Goal: Task Accomplishment & Management: Use online tool/utility

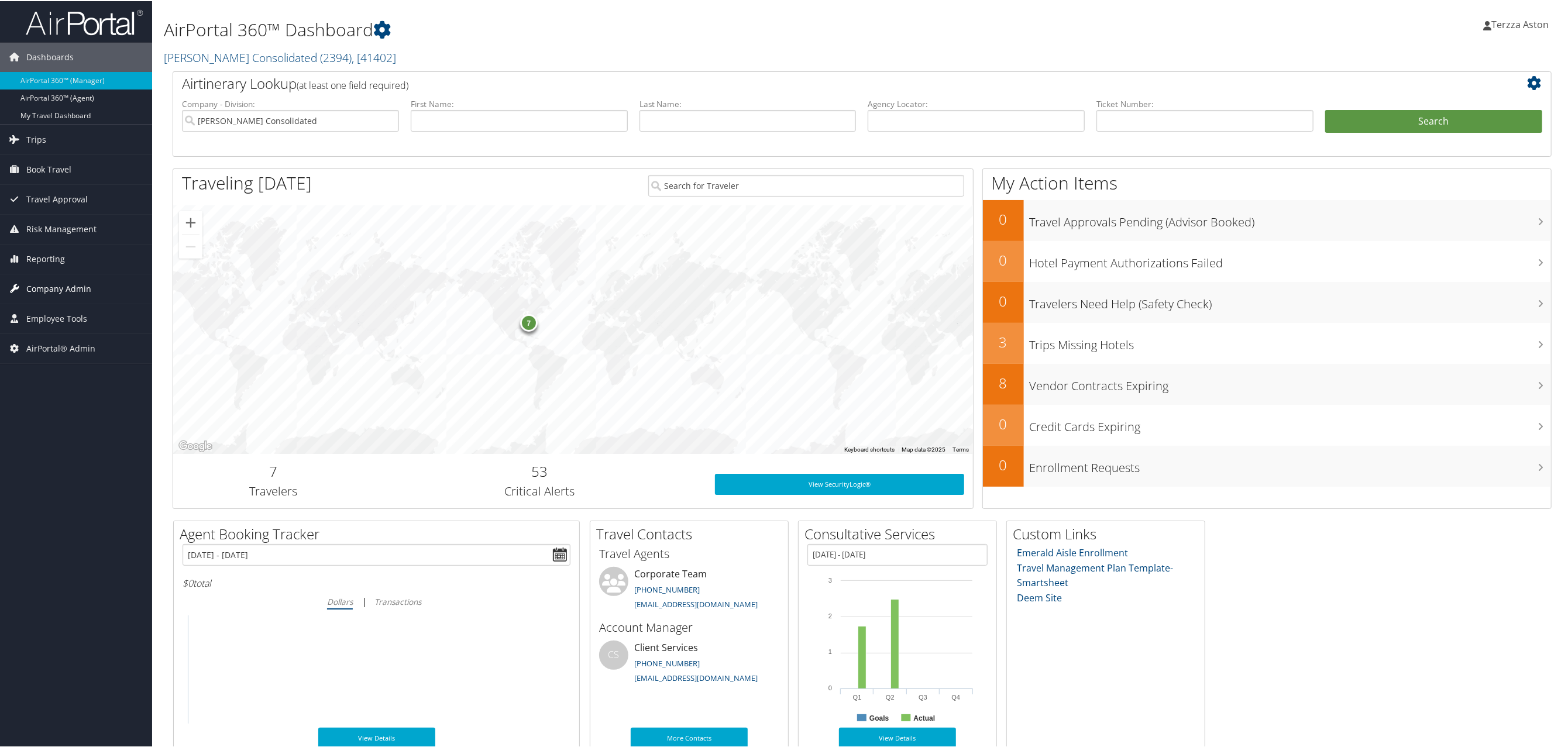
click at [64, 282] on span "Company Admin" at bounding box center [59, 287] width 65 height 29
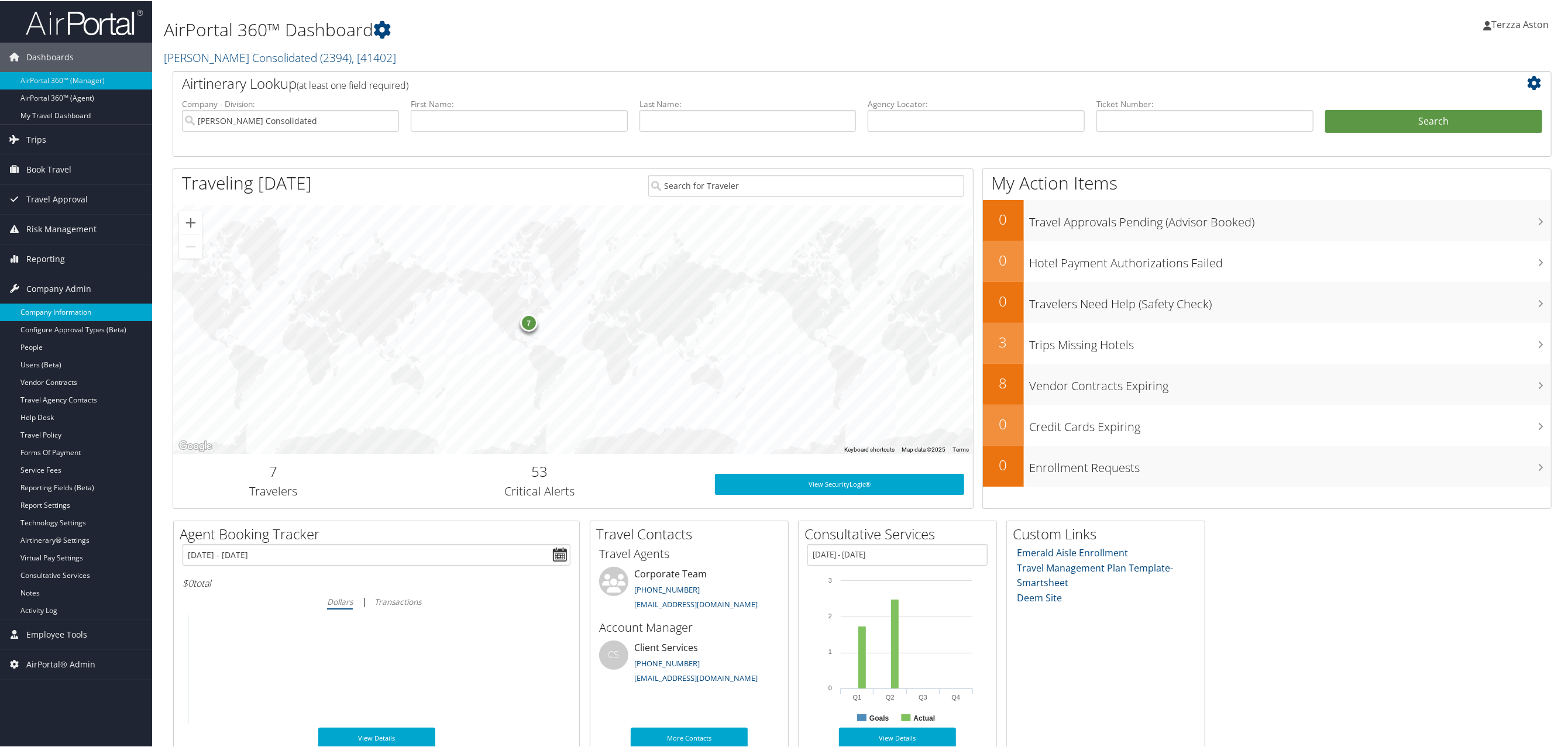
click at [42, 312] on link "Company Information" at bounding box center [76, 311] width 152 height 18
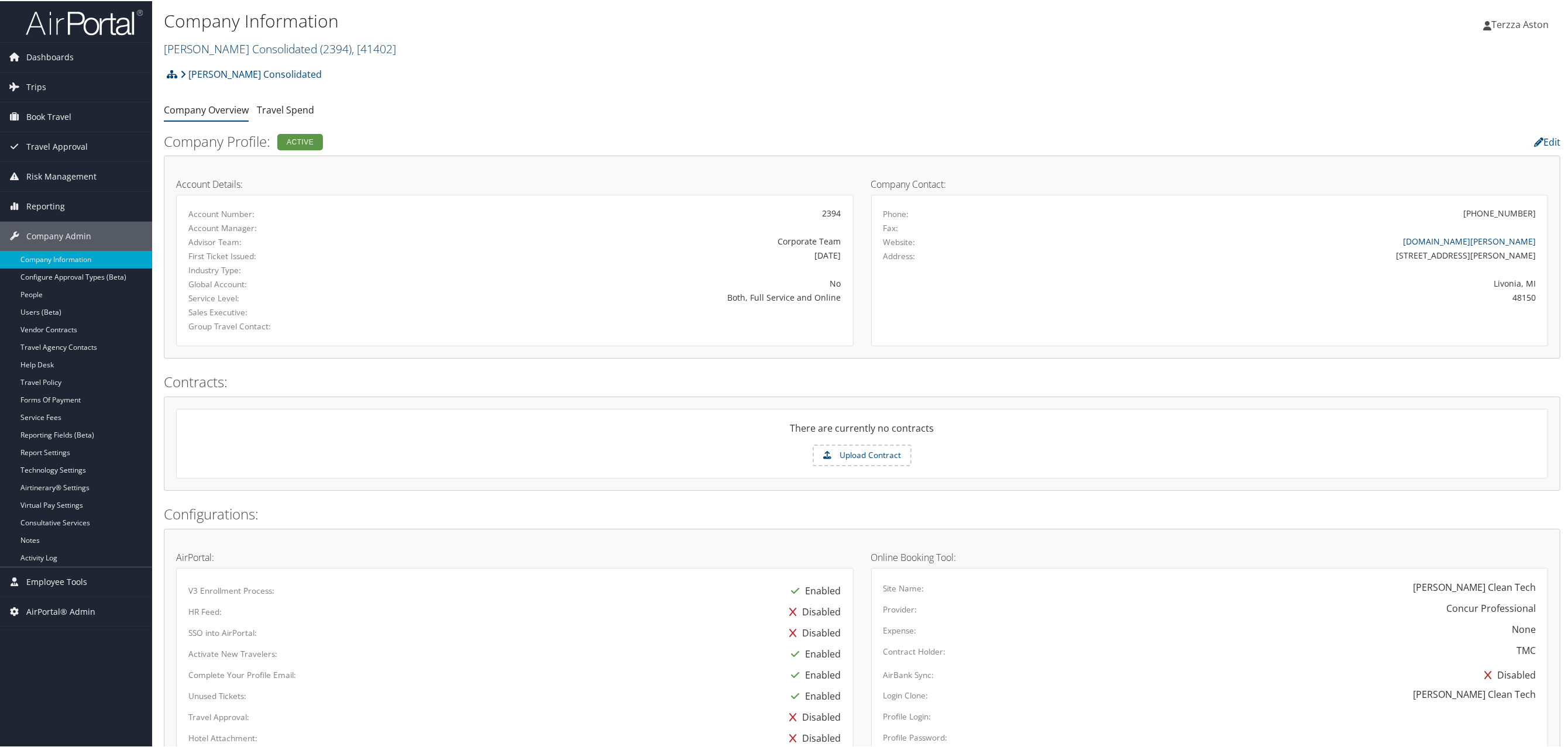
click at [229, 42] on link "[PERSON_NAME] Consolidated ( 2394 ) , [ 41402 ]" at bounding box center [280, 47] width 232 height 16
click at [225, 64] on input "search" at bounding box center [241, 69] width 154 height 21
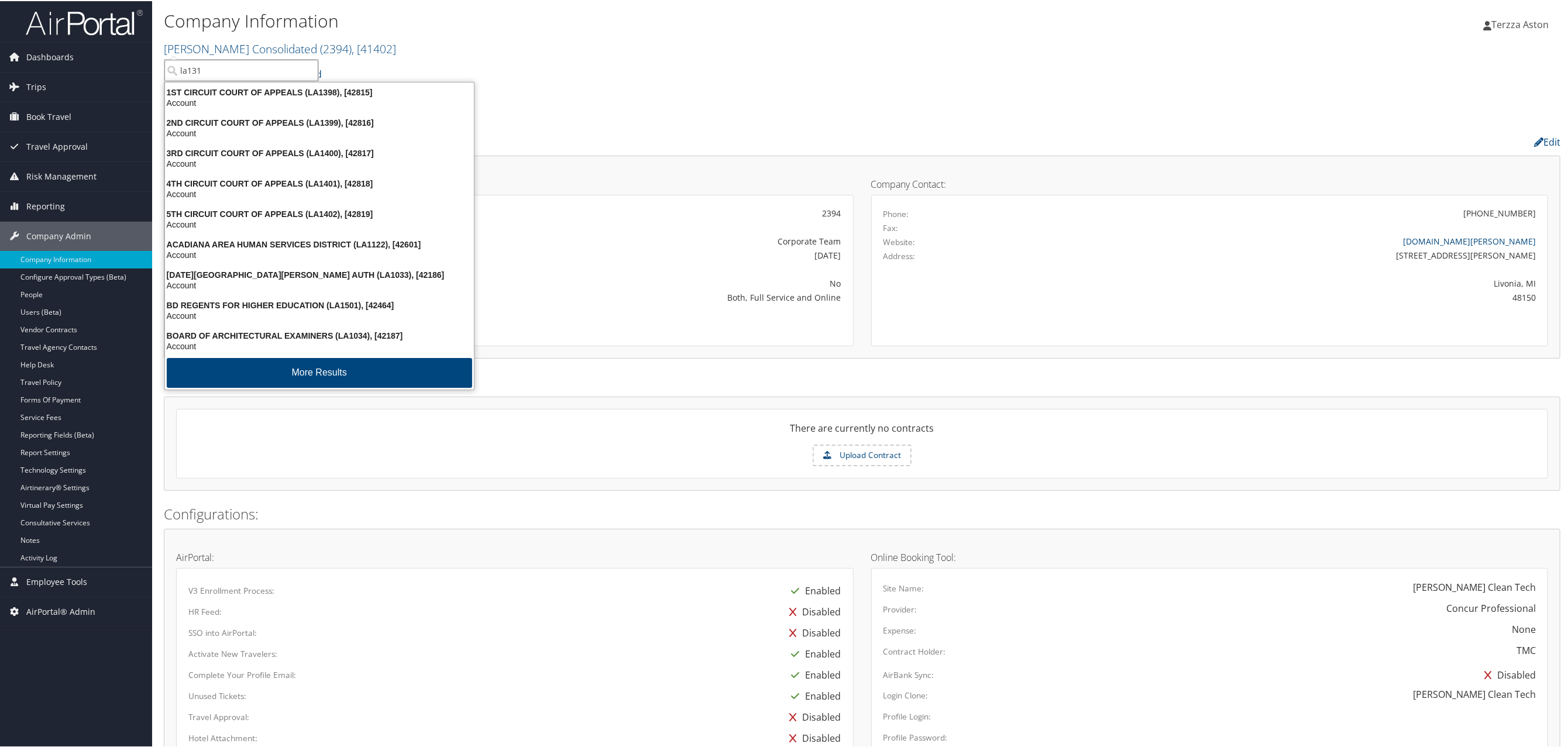
type input "la1312"
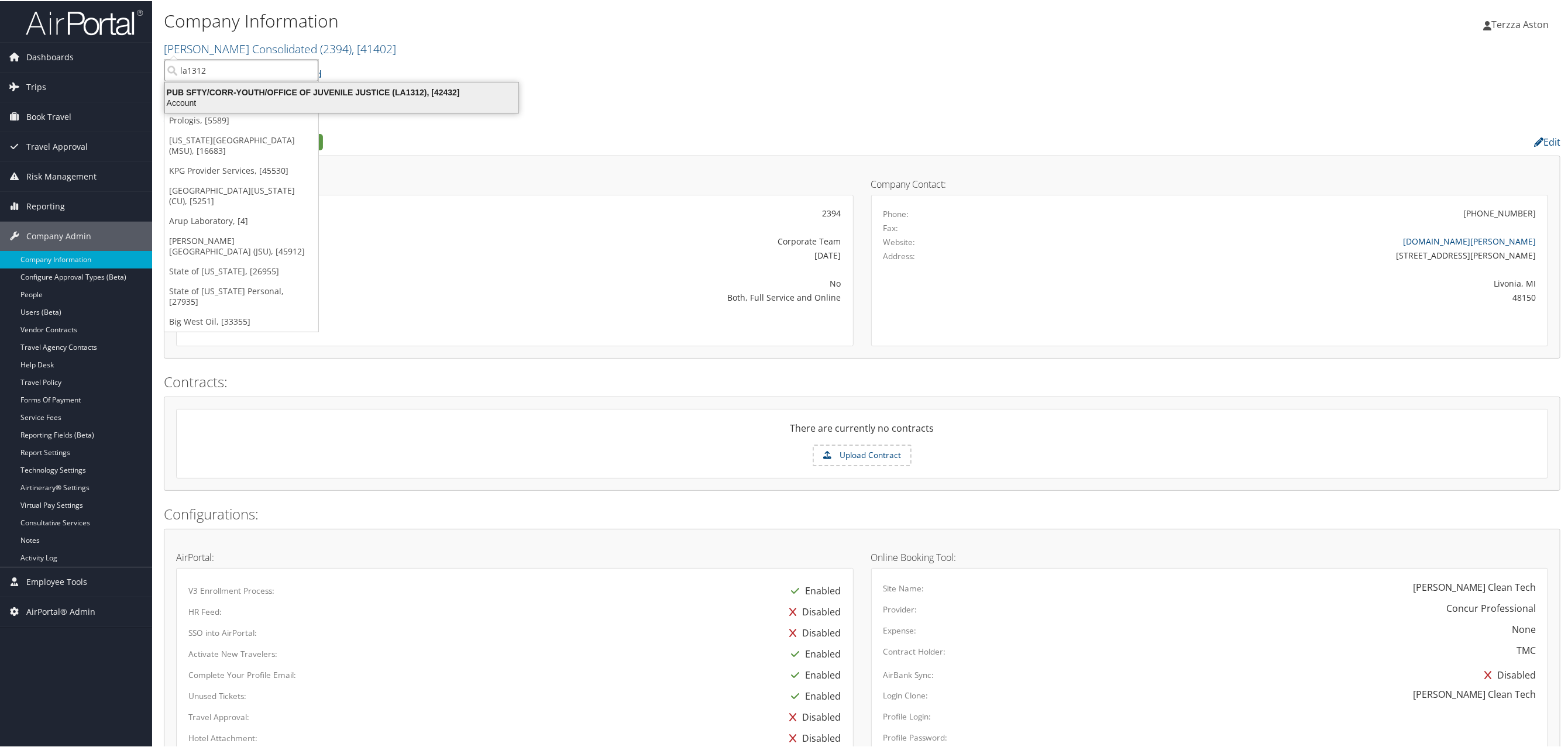
click at [253, 88] on div "PUB SFTY/CORR-YOUTH/OFFICE OF JUVENILE JUSTICE (LA1312), [42432]" at bounding box center [341, 91] width 367 height 10
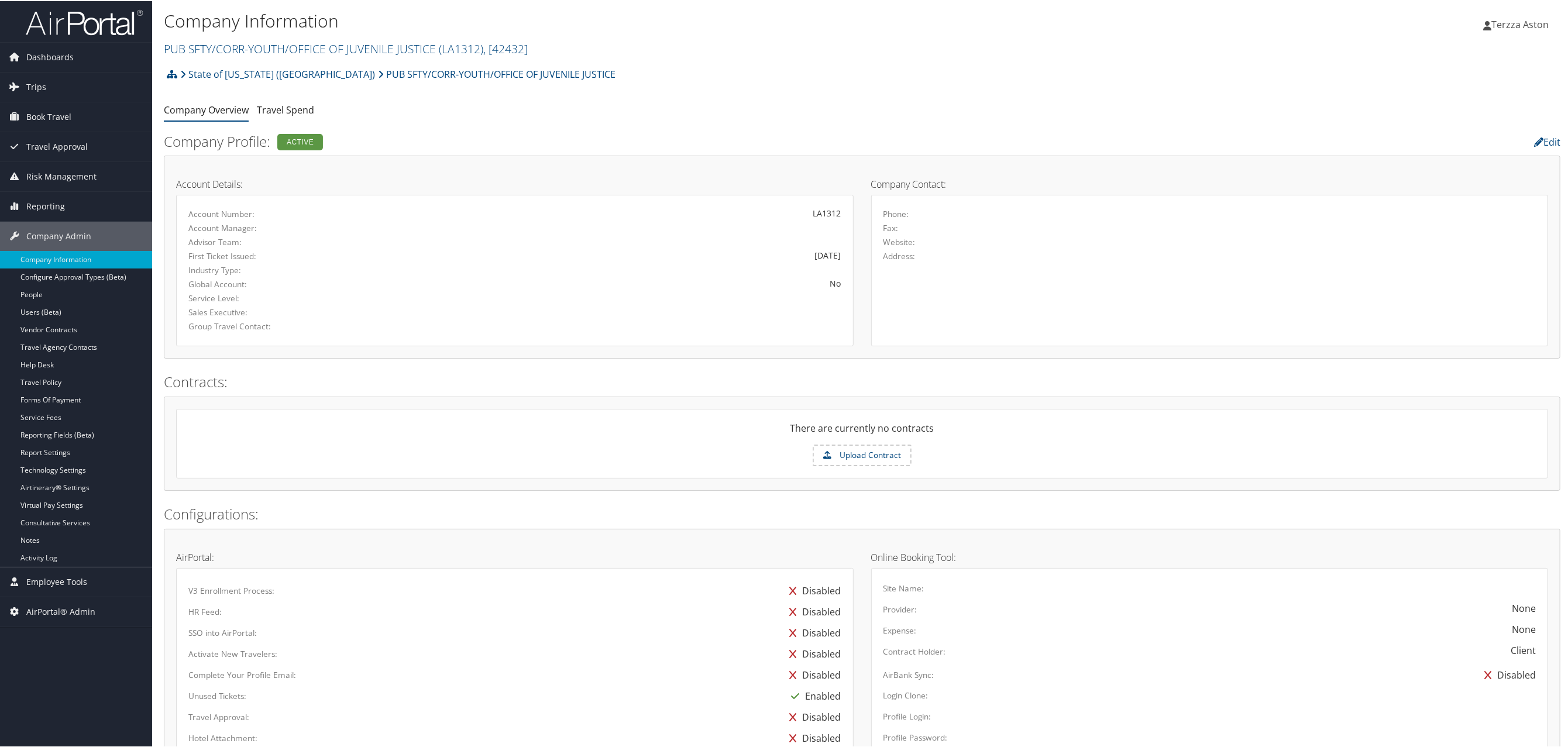
drag, startPoint x: 405, startPoint y: 67, endPoint x: 349, endPoint y: 99, distance: 64.5
click at [349, 99] on div "State of Louisiana (SOLA) PUB SFTY/CORR-YOUTH/OFFICE OF JUVENILE JUSTICE Accoun…" at bounding box center [862, 588] width 1397 height 1053
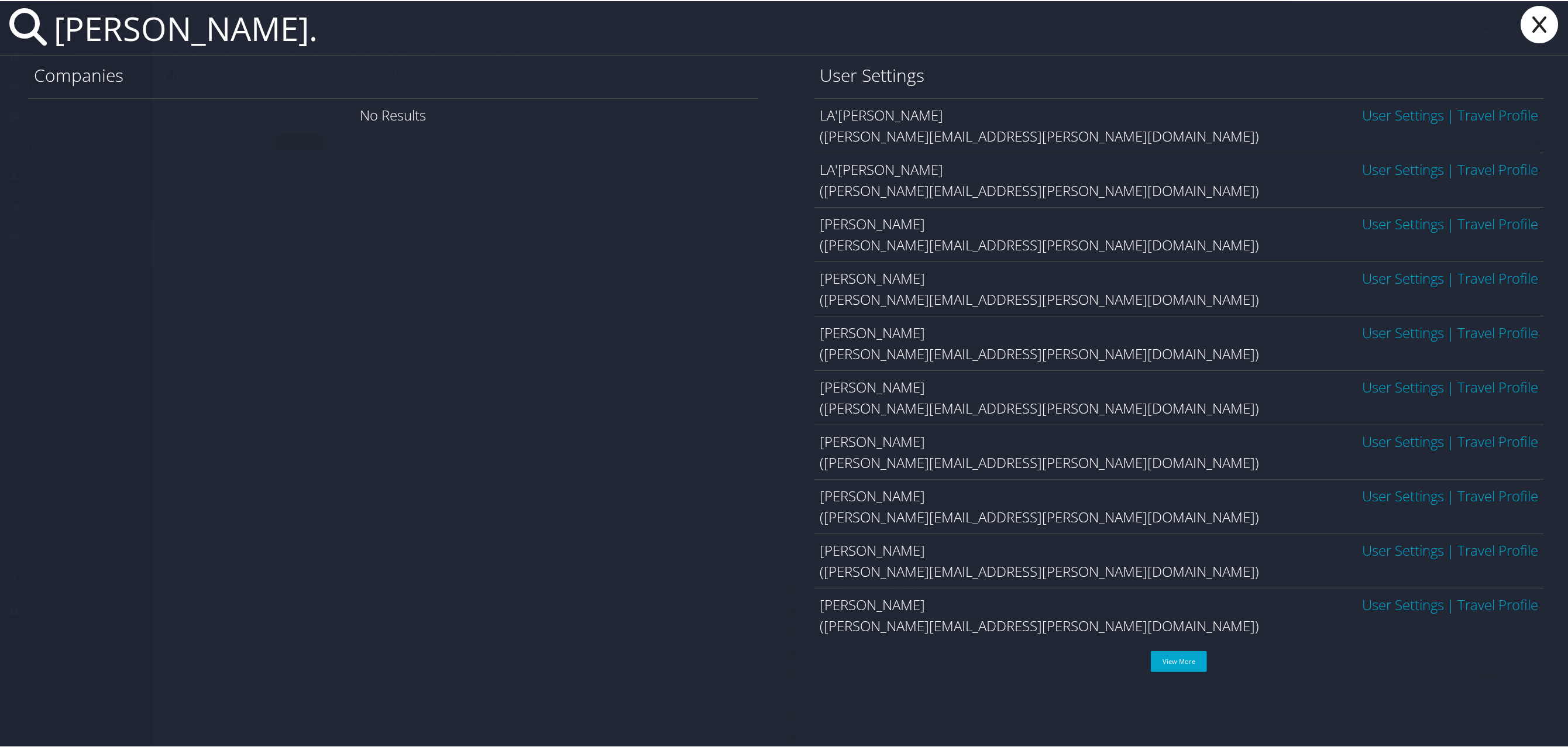
type input "lakisha."
click at [1364, 386] on link "User Settings" at bounding box center [1403, 386] width 82 height 19
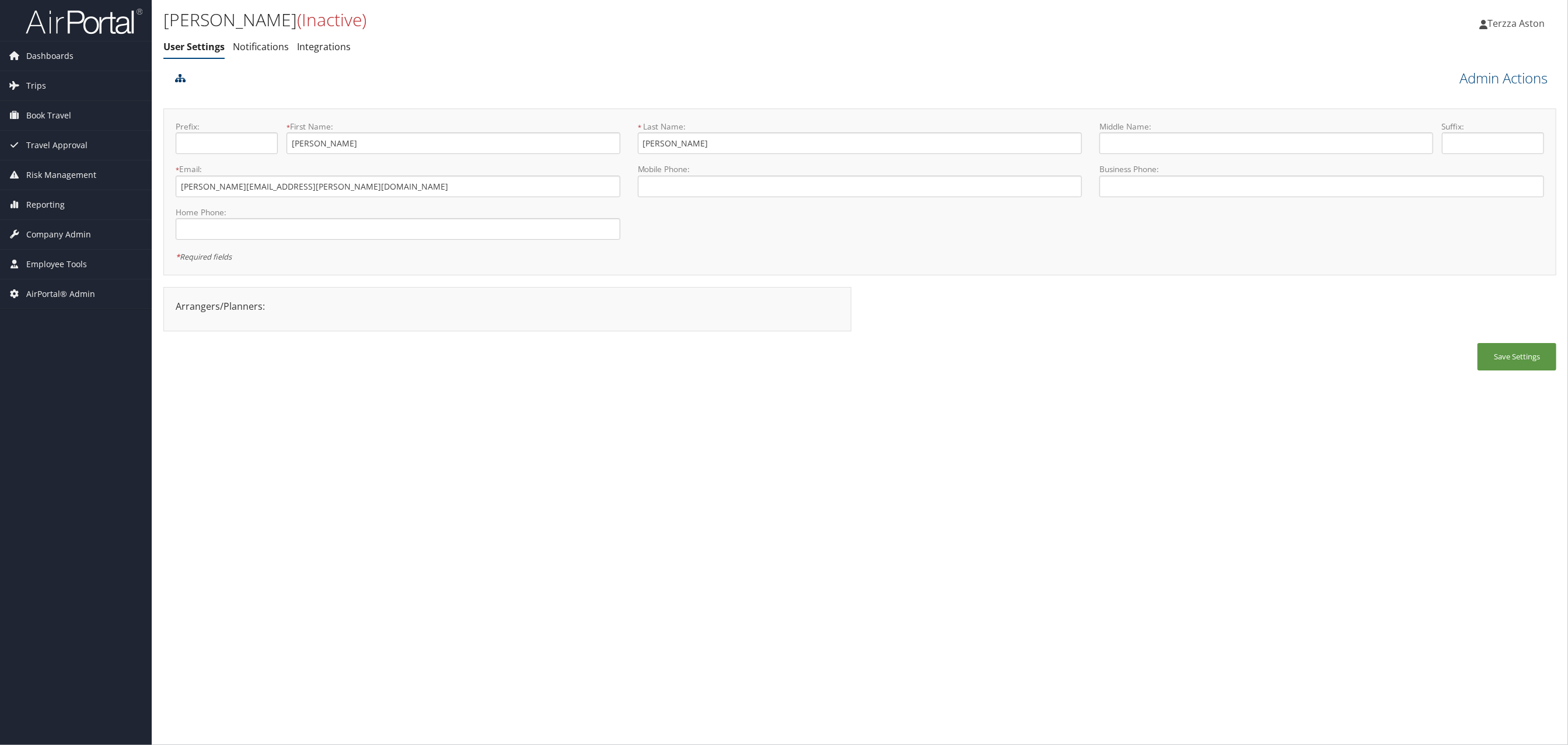
click at [184, 74] on icon at bounding box center [181, 78] width 10 height 9
click at [183, 78] on icon at bounding box center [181, 78] width 10 height 9
click at [181, 78] on icon at bounding box center [181, 78] width 10 height 9
click at [56, 238] on span "Company Admin" at bounding box center [59, 234] width 65 height 29
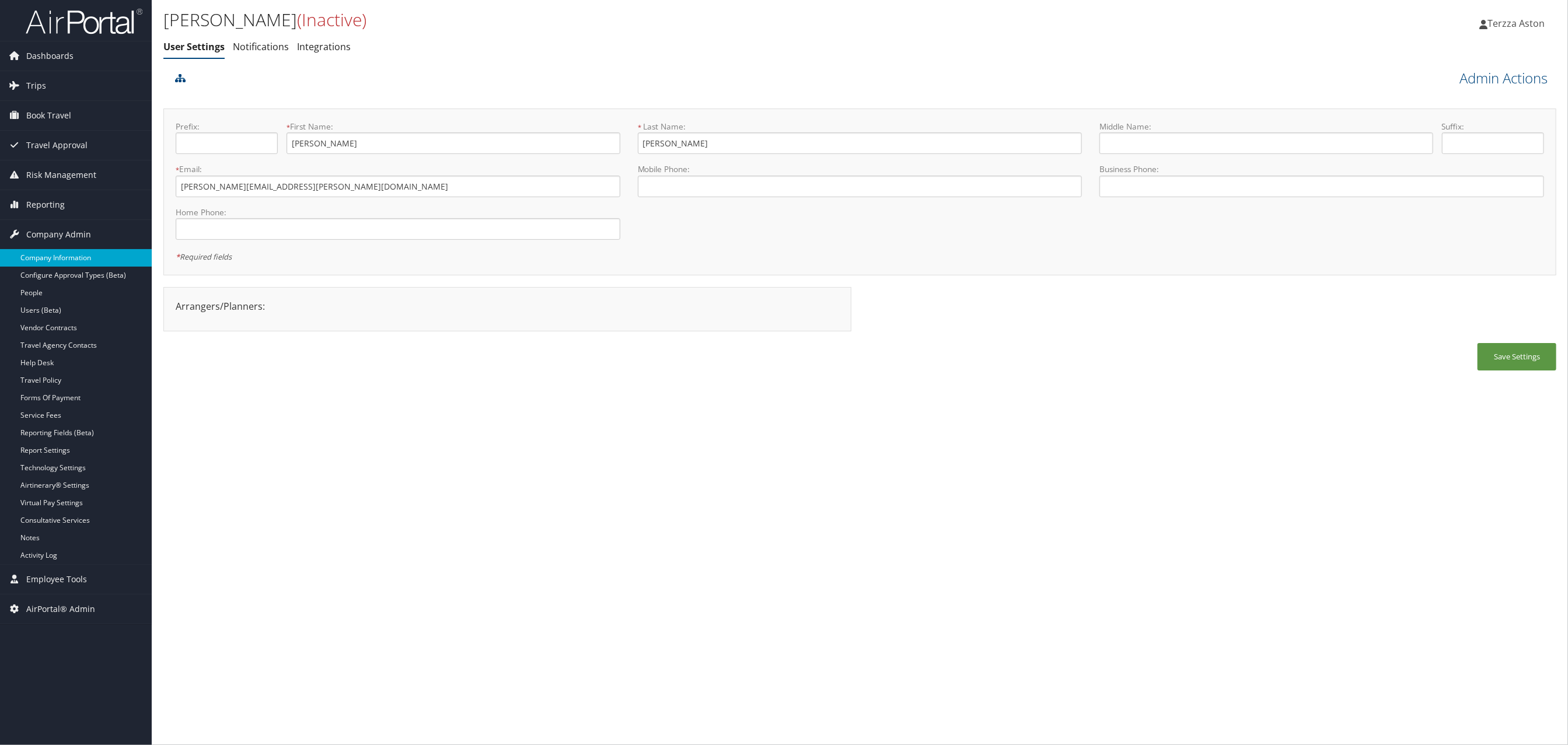
click at [49, 254] on link "Company Information" at bounding box center [76, 257] width 151 height 17
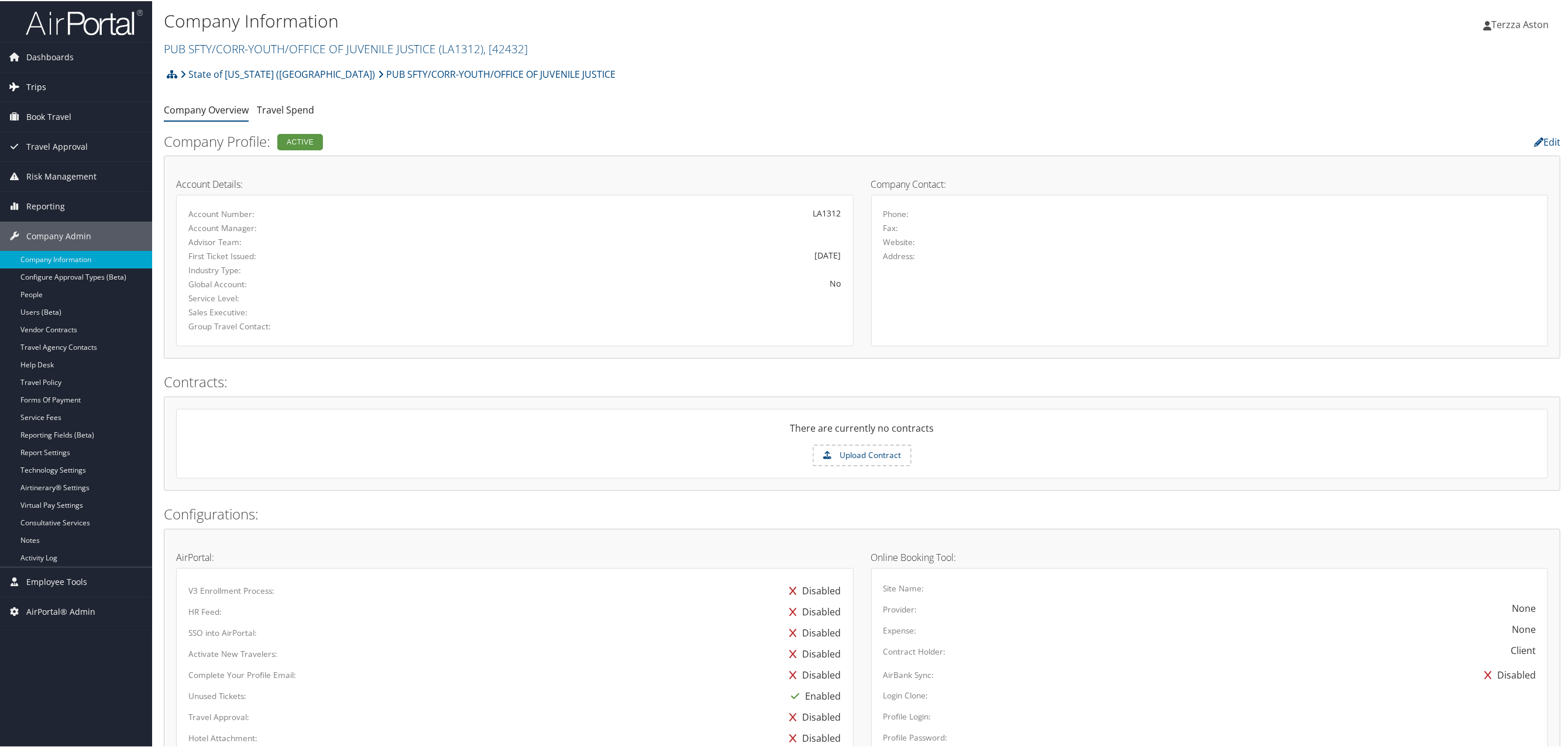
click at [43, 82] on span "Trips" at bounding box center [36, 86] width 20 height 29
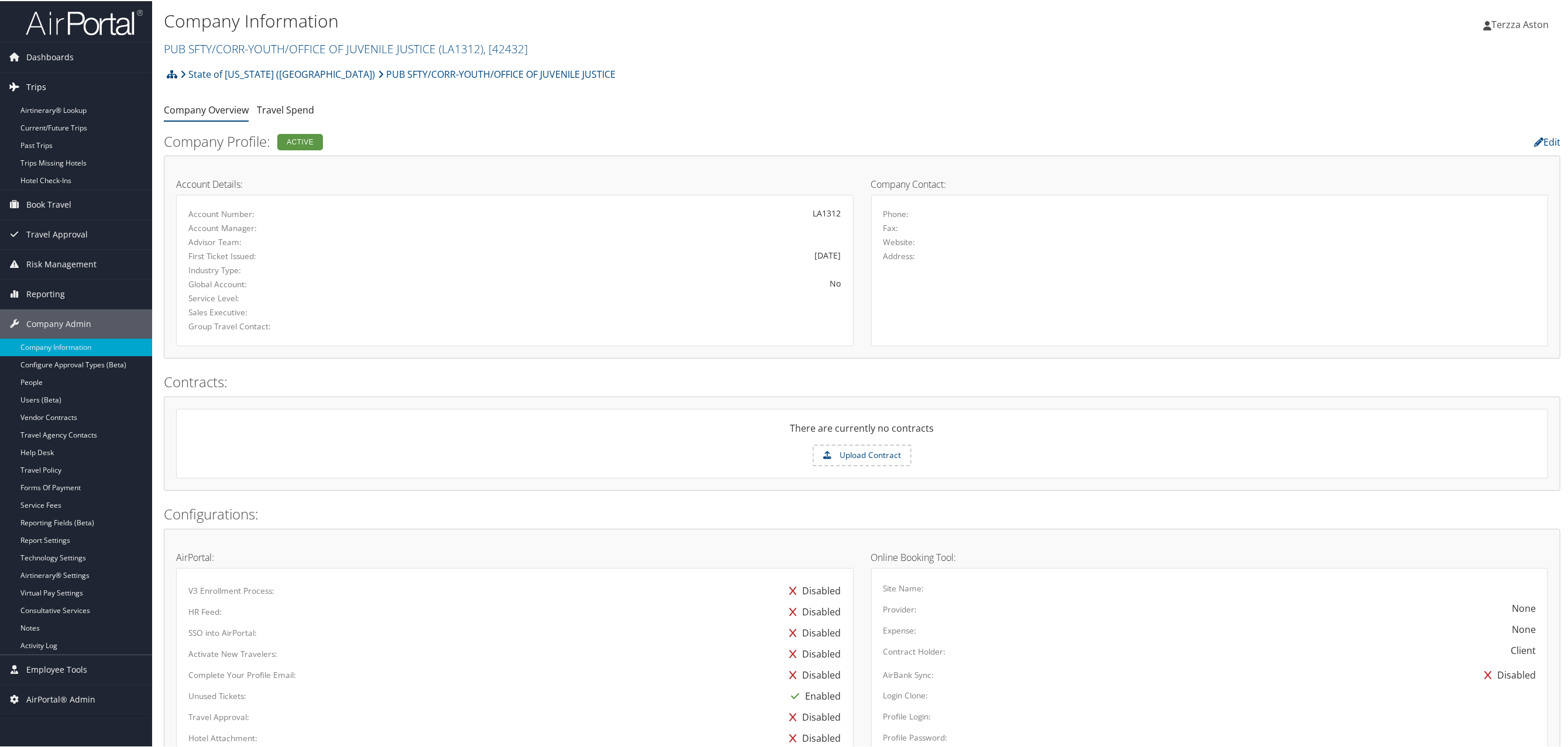
click at [42, 85] on span "Trips" at bounding box center [36, 86] width 20 height 29
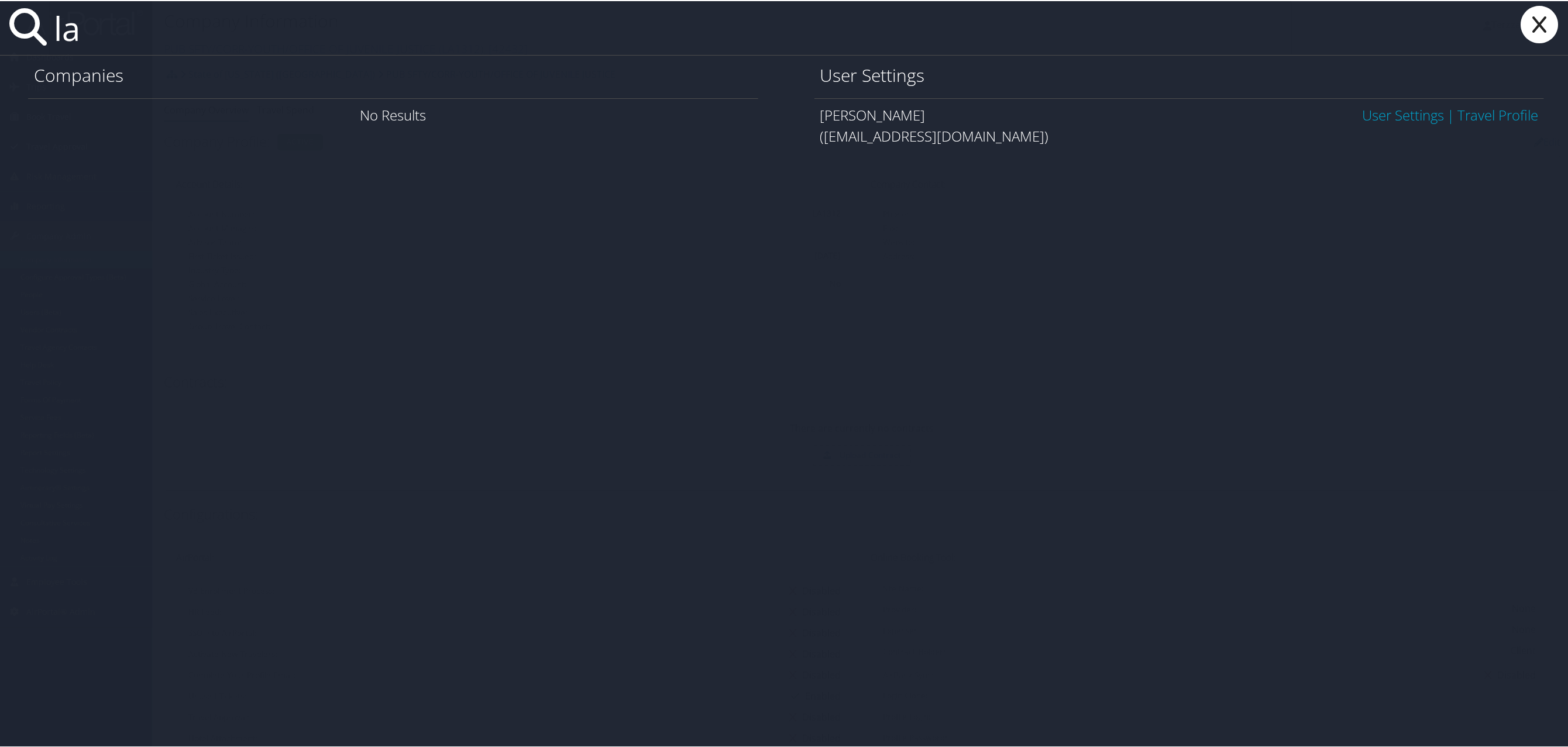
type input "l"
type input "lar001"
click at [1535, 19] on icon at bounding box center [1539, 23] width 47 height 38
type input "lar001@l"
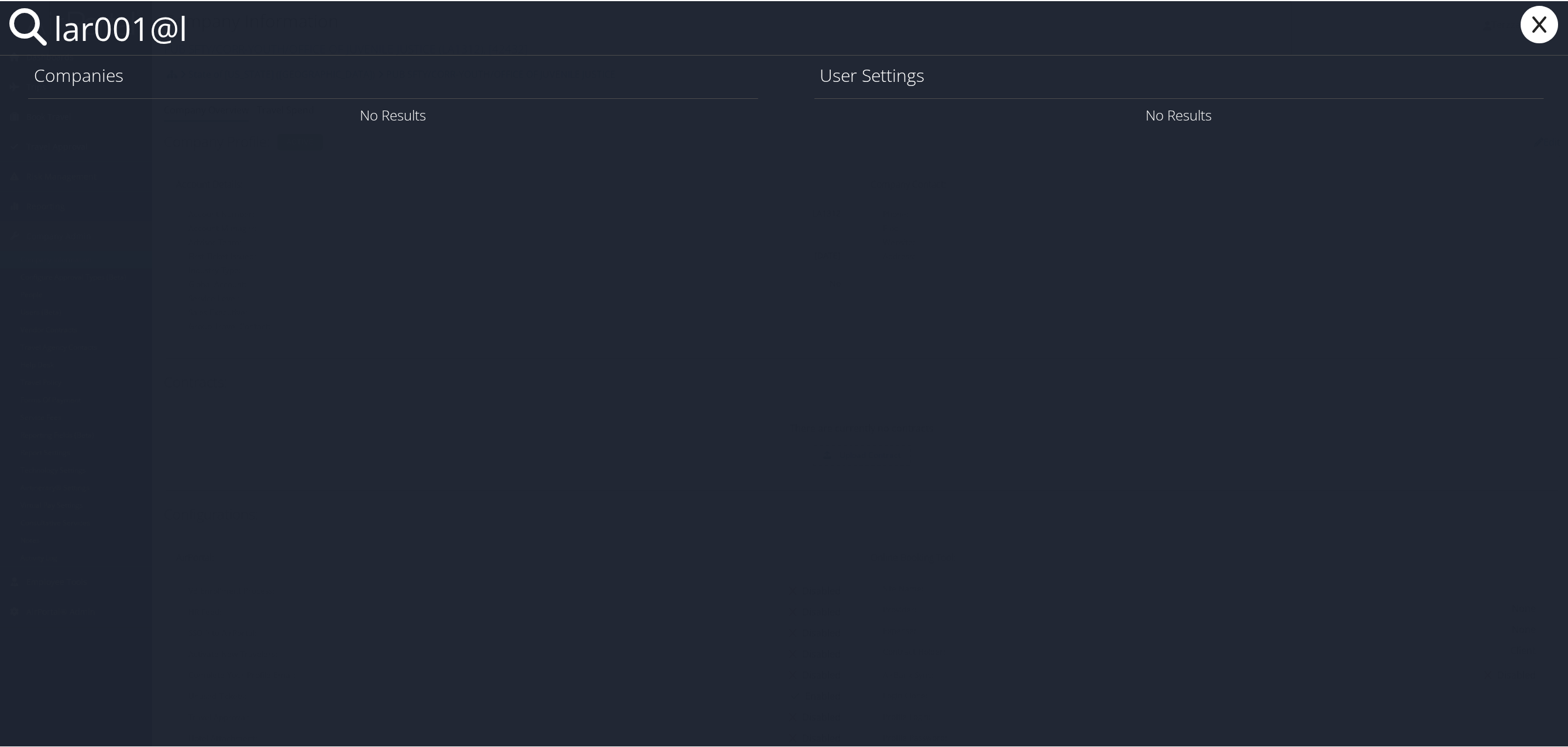
click at [1549, 39] on icon at bounding box center [1539, 23] width 47 height 38
type input "l"
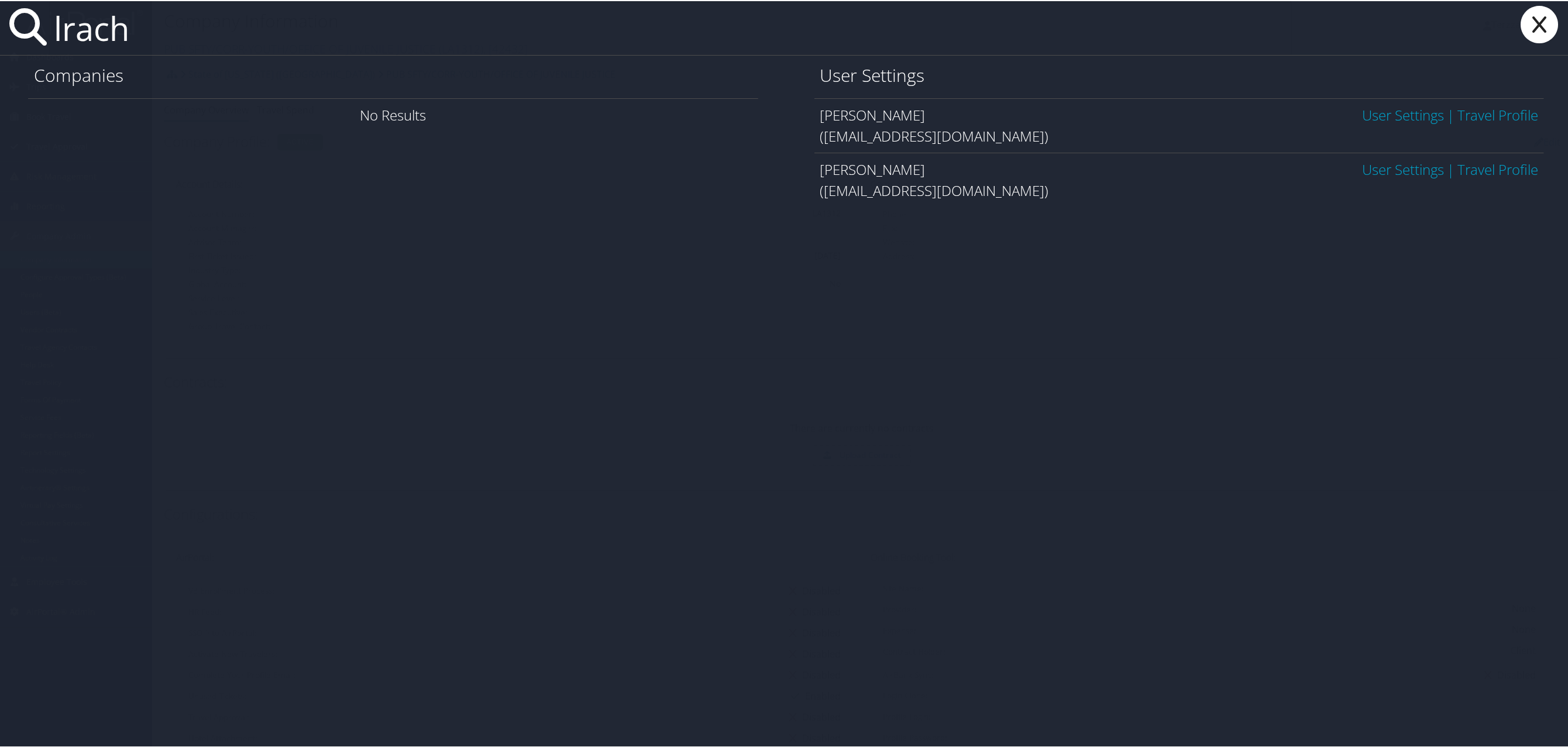
type input "lrach"
click at [1401, 169] on link "User Settings" at bounding box center [1403, 168] width 82 height 19
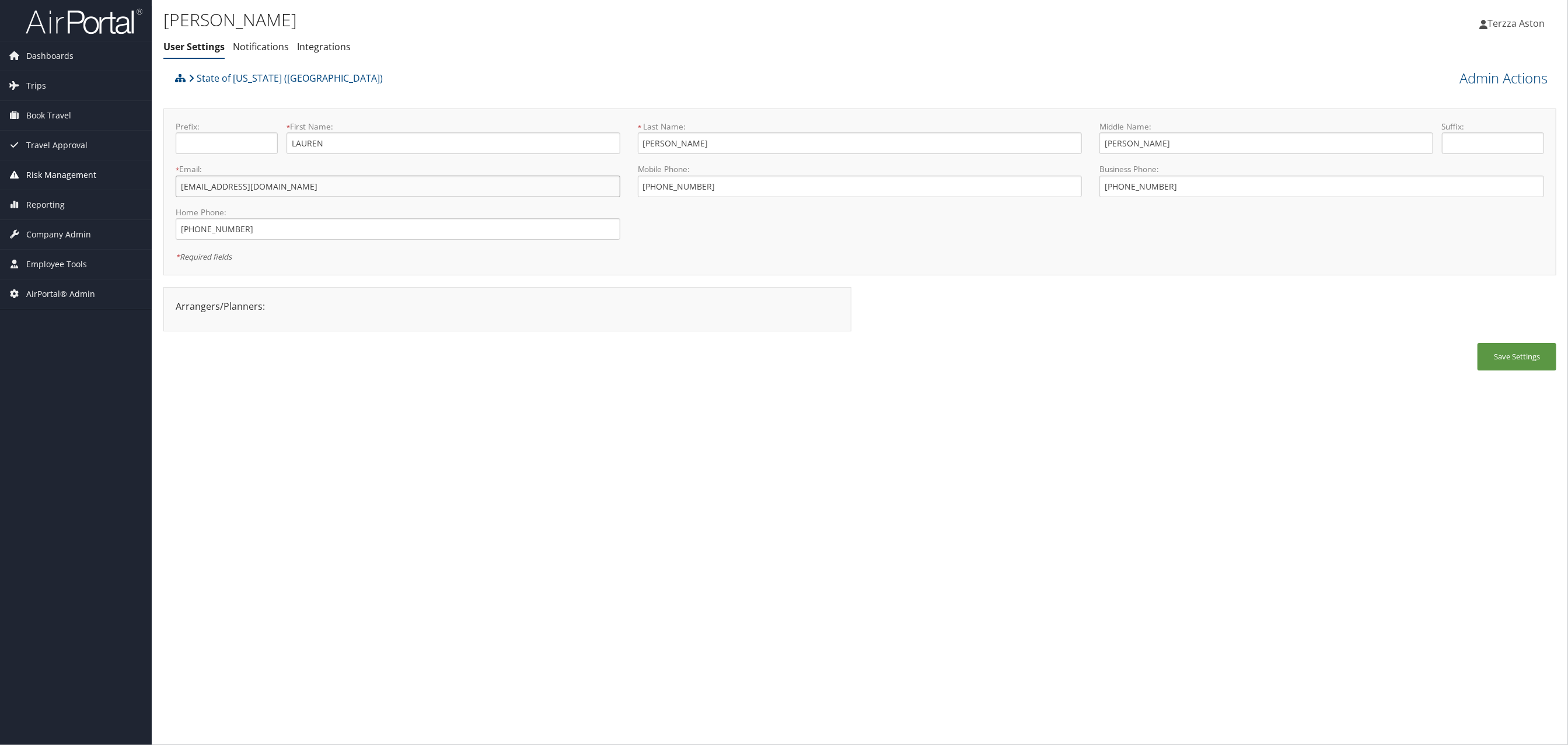
drag, startPoint x: 282, startPoint y: 188, endPoint x: 125, endPoint y: 188, distance: 157.0
click at [125, 188] on div "Dashboards AirPortal 360™ (Manager) AirPortal 360™ (Agent) My Travel Dashboard …" at bounding box center [784, 372] width 1568 height 745
type input "[EMAIL_ADDRESS][DOMAIN_NAME]"
click at [1531, 368] on button "Save Settings" at bounding box center [1517, 356] width 79 height 27
click at [1510, 80] on link "Admin Actions" at bounding box center [1503, 78] width 88 height 20
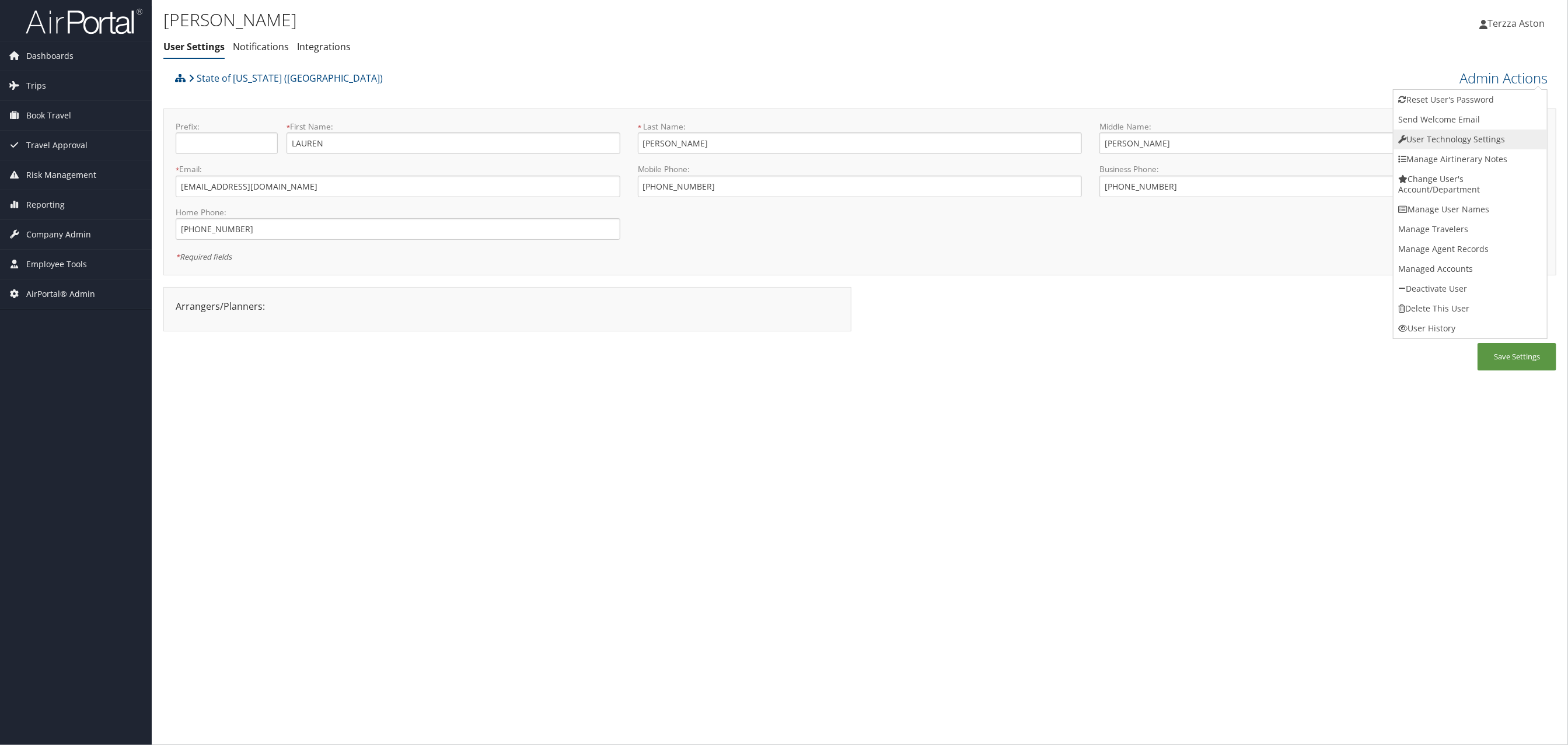
click at [1448, 135] on link "User Technology Settings" at bounding box center [1470, 139] width 153 height 20
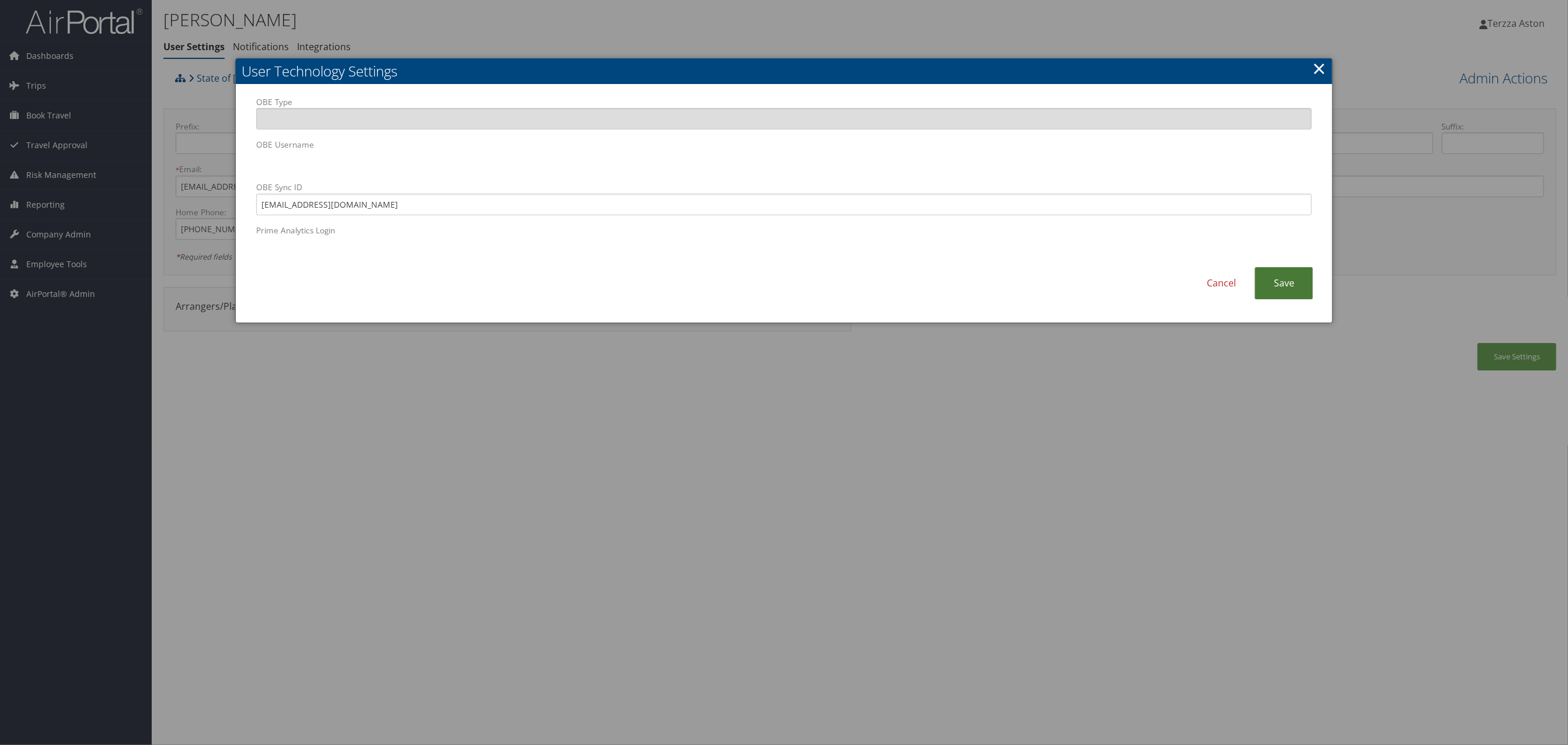
click at [1296, 278] on link "Save" at bounding box center [1284, 283] width 58 height 32
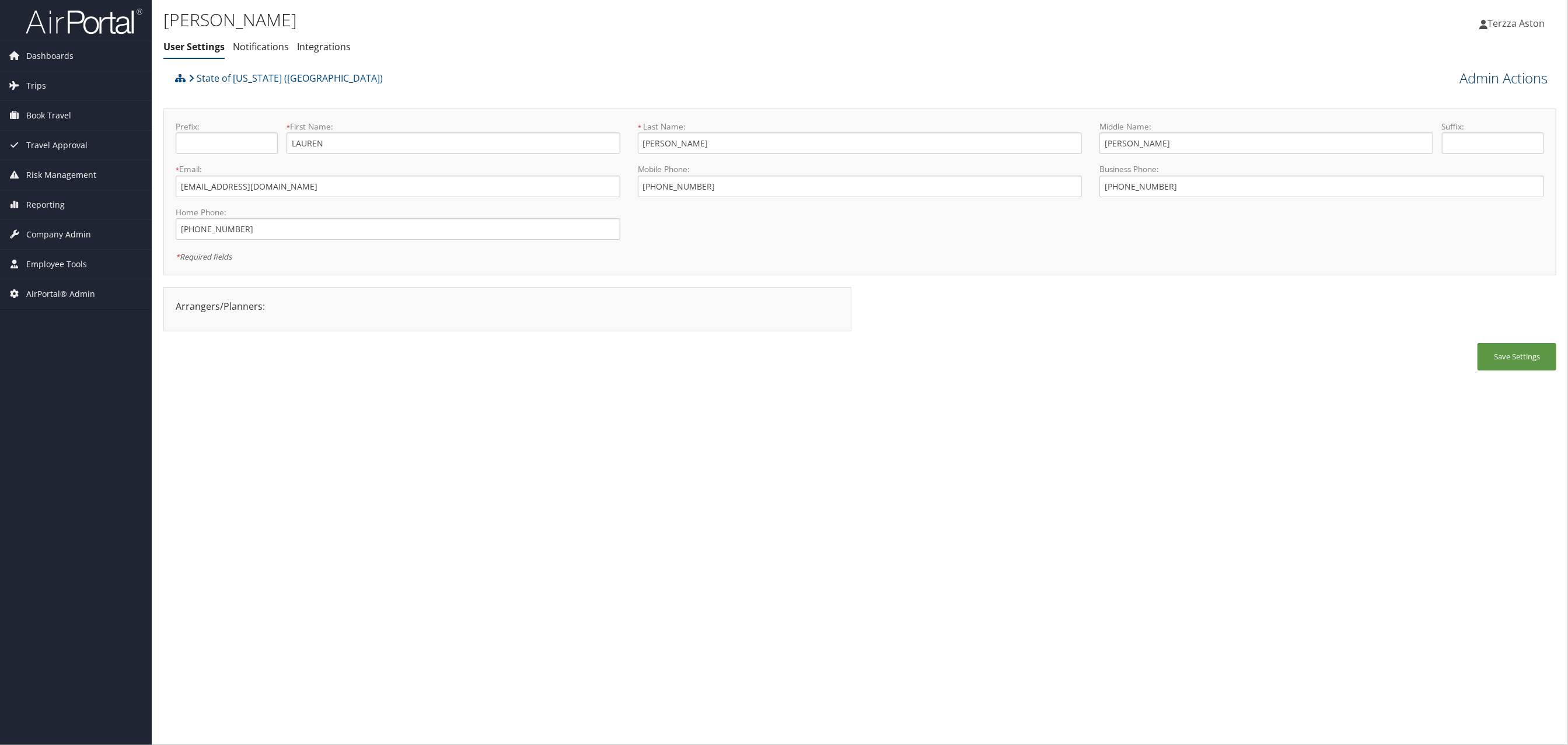
click at [1522, 76] on link "Admin Actions" at bounding box center [1503, 78] width 88 height 20
drag, startPoint x: 1442, startPoint y: 98, endPoint x: 1442, endPoint y: 116, distance: 18.0
click at [1442, 98] on link "Reset User's Password" at bounding box center [1470, 100] width 153 height 20
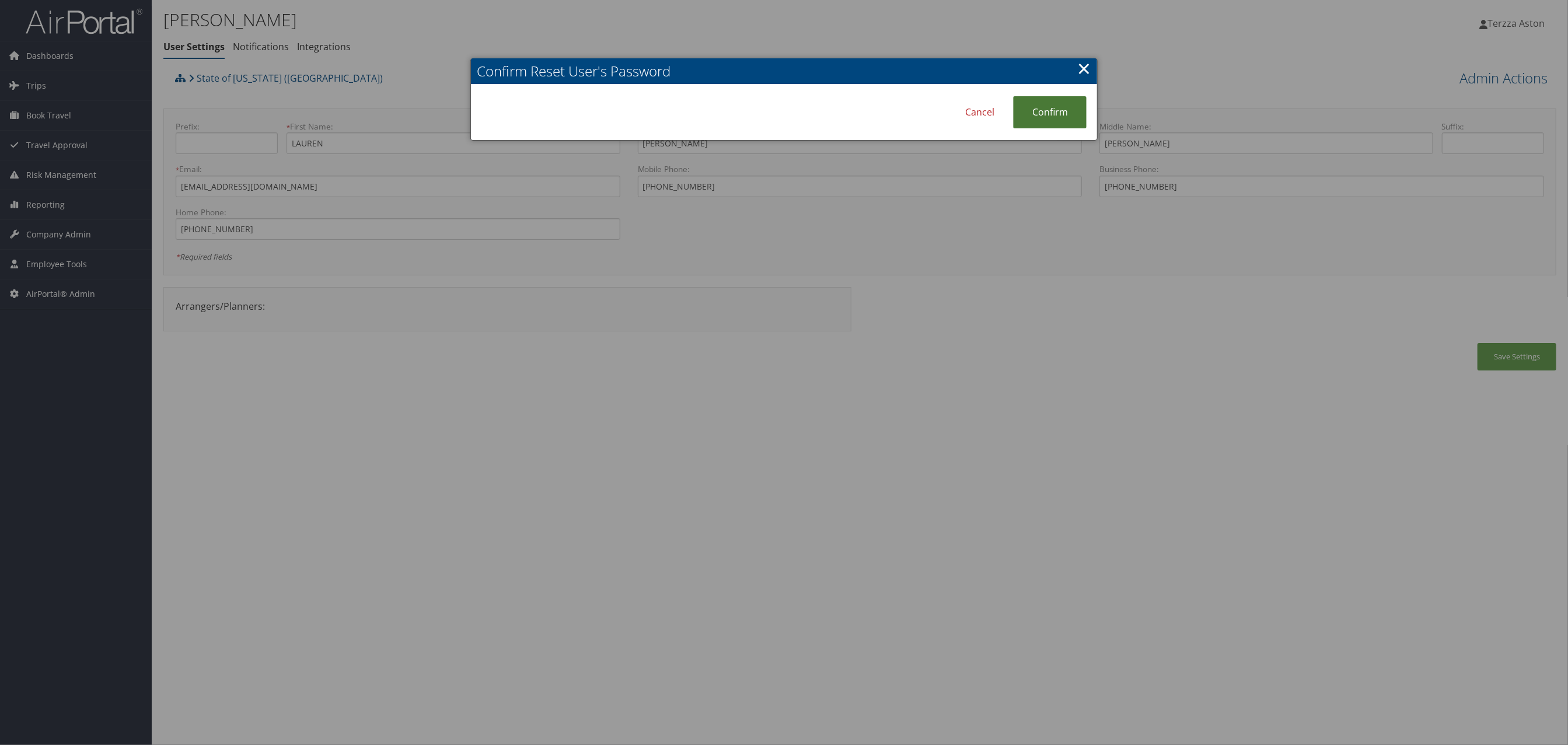
click at [1042, 107] on link "Confirm" at bounding box center [1050, 113] width 74 height 32
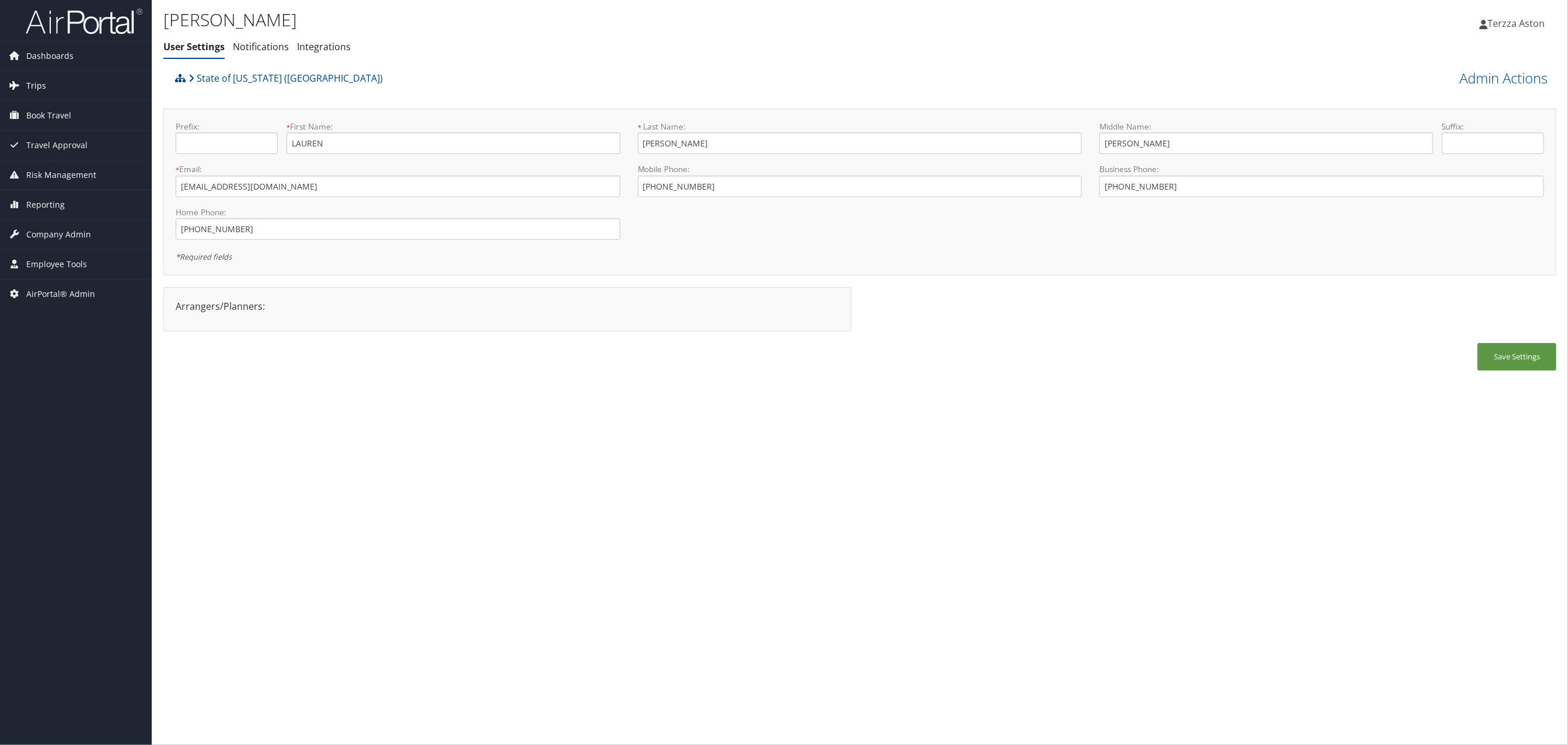
click at [46, 83] on link "Trips" at bounding box center [76, 85] width 151 height 29
click at [42, 108] on link "Airtinerary® Lookup" at bounding box center [76, 109] width 151 height 17
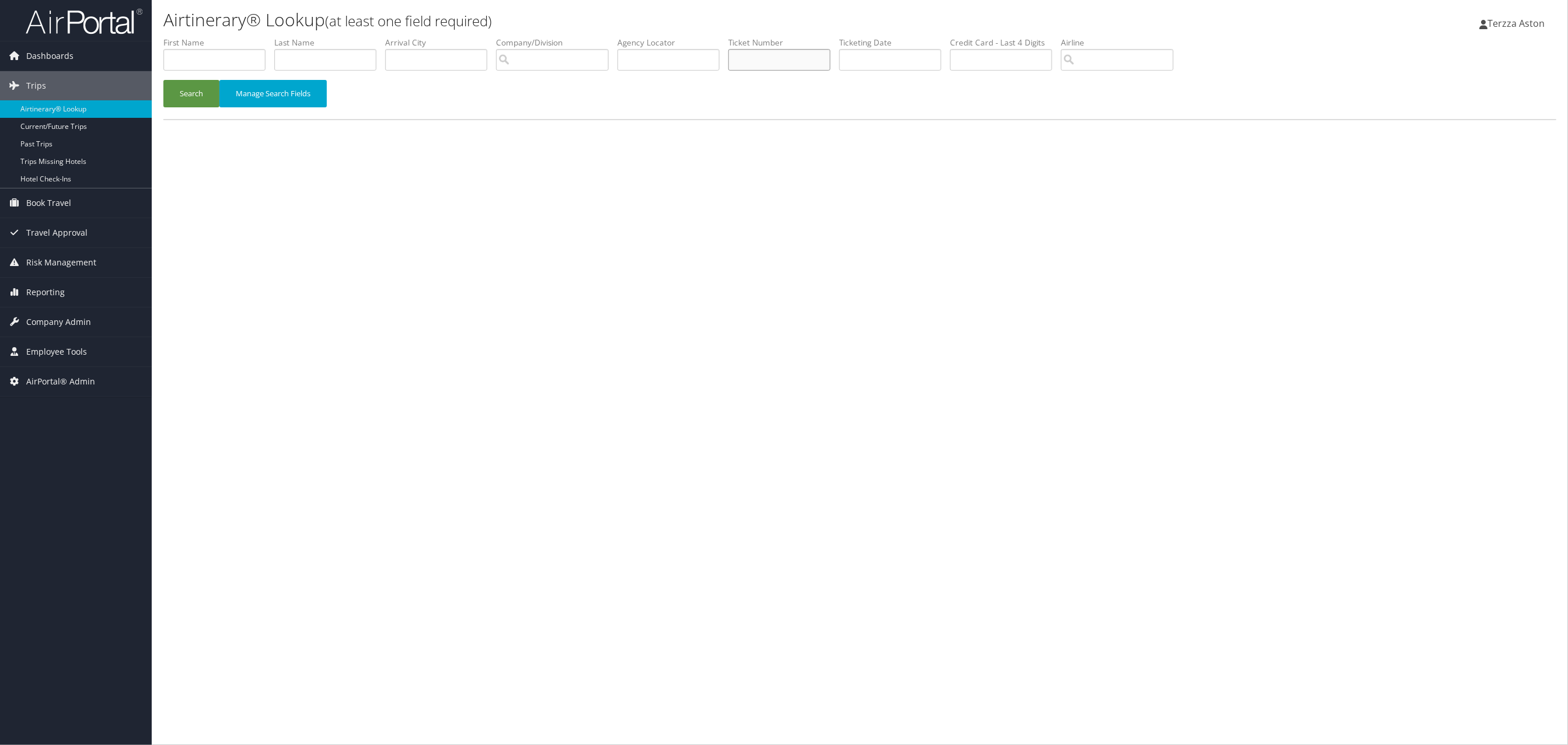
paste input "8900897627101"
type input "8900897627101"
click at [193, 91] on button "Search" at bounding box center [191, 94] width 56 height 27
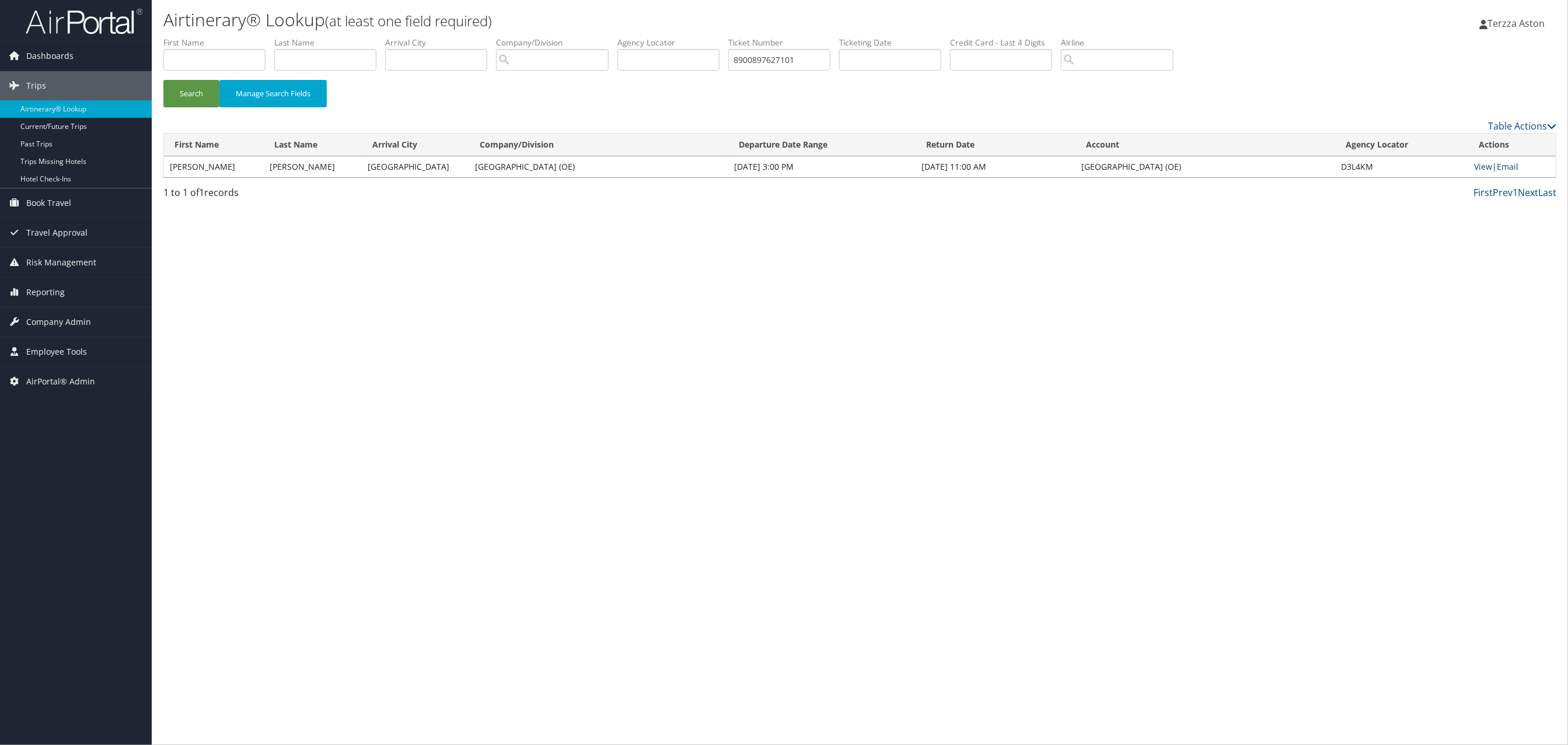
click at [1483, 173] on td "View | Email" at bounding box center [1512, 167] width 87 height 21
click at [1483, 169] on link "View" at bounding box center [1484, 166] width 18 height 11
drag, startPoint x: 823, startPoint y: 65, endPoint x: 599, endPoint y: 78, distance: 224.4
click at [599, 37] on ul "First Name Last Name Departure City Arrival City Company/Division Airport/City …" at bounding box center [859, 37] width 1393 height 0
paste input "8900897654087"
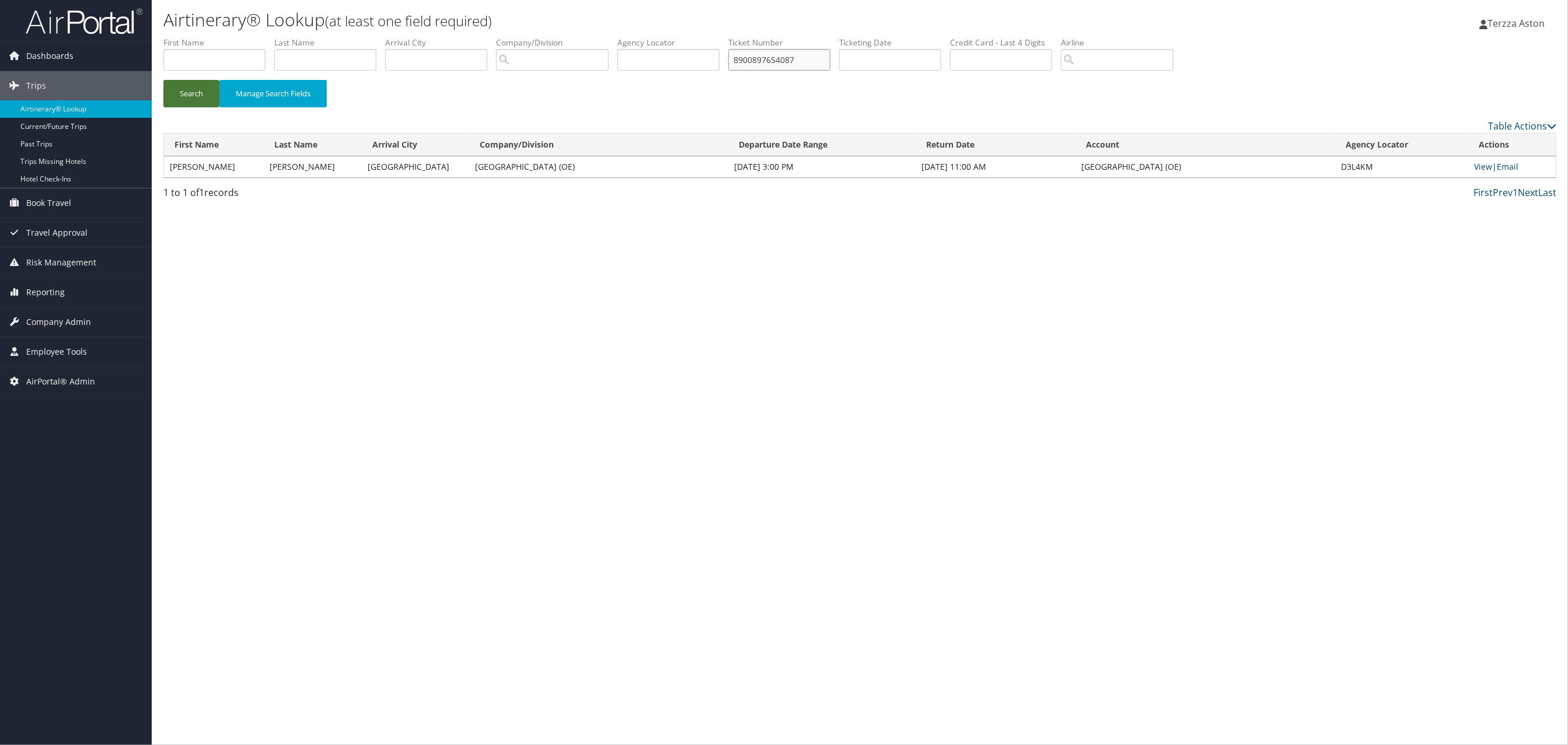
type input "8900897654087"
click at [188, 85] on button "Search" at bounding box center [191, 94] width 56 height 27
click at [1481, 167] on link "View" at bounding box center [1484, 166] width 18 height 11
click at [826, 56] on input "8900897654087" at bounding box center [779, 59] width 102 height 21
drag, startPoint x: 823, startPoint y: 57, endPoint x: 666, endPoint y: 81, distance: 158.8
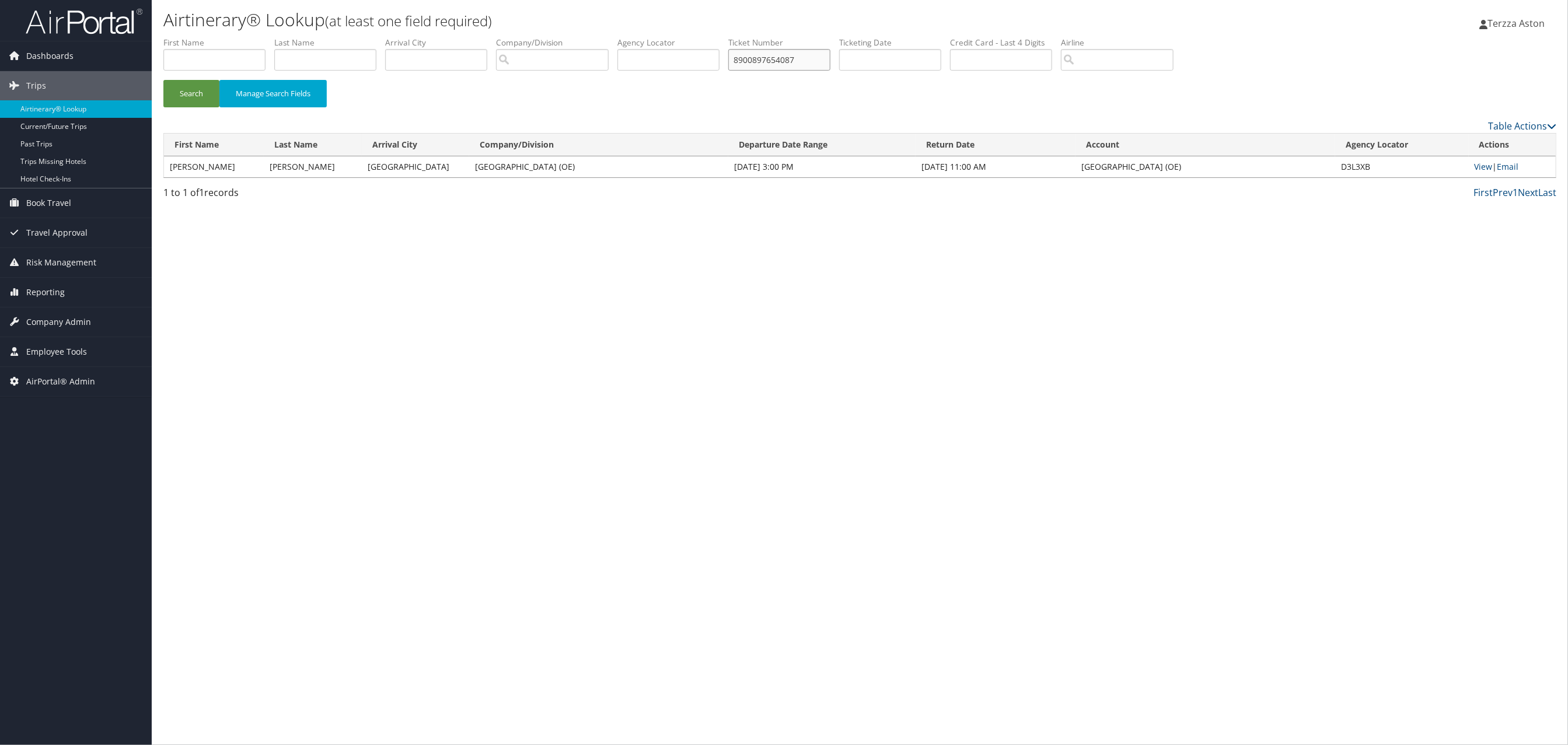
click at [667, 81] on form "First Name Last Name Departure City Arrival City Company/Division Airport/City …" at bounding box center [859, 78] width 1393 height 81
paste input "0067310466894"
click at [204, 92] on button "Search" at bounding box center [191, 94] width 56 height 27
click at [742, 56] on input "0067310466894" at bounding box center [779, 59] width 102 height 21
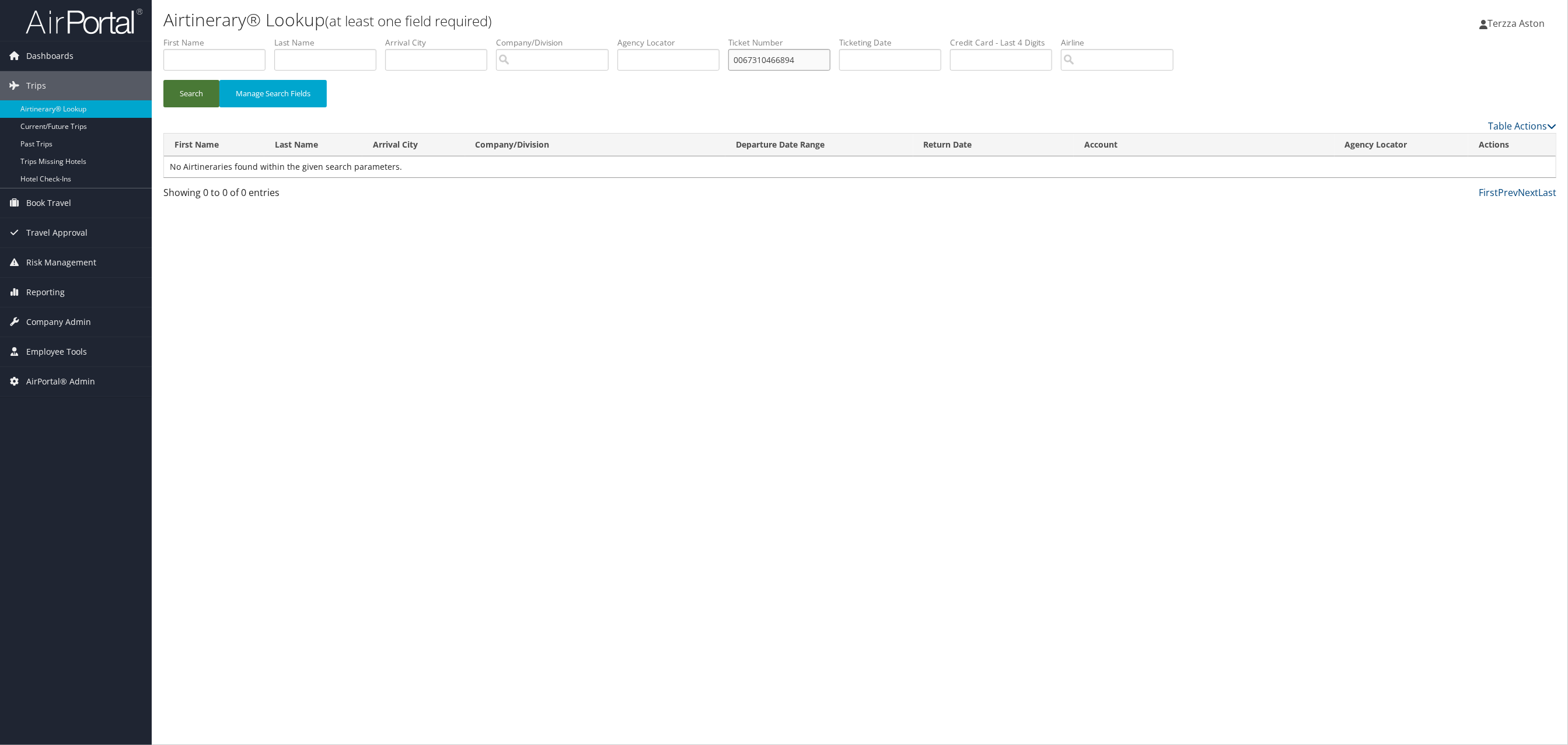
type input "0067310466894"
click at [199, 93] on button "Search" at bounding box center [191, 94] width 56 height 27
click at [1488, 168] on link "View" at bounding box center [1483, 166] width 18 height 11
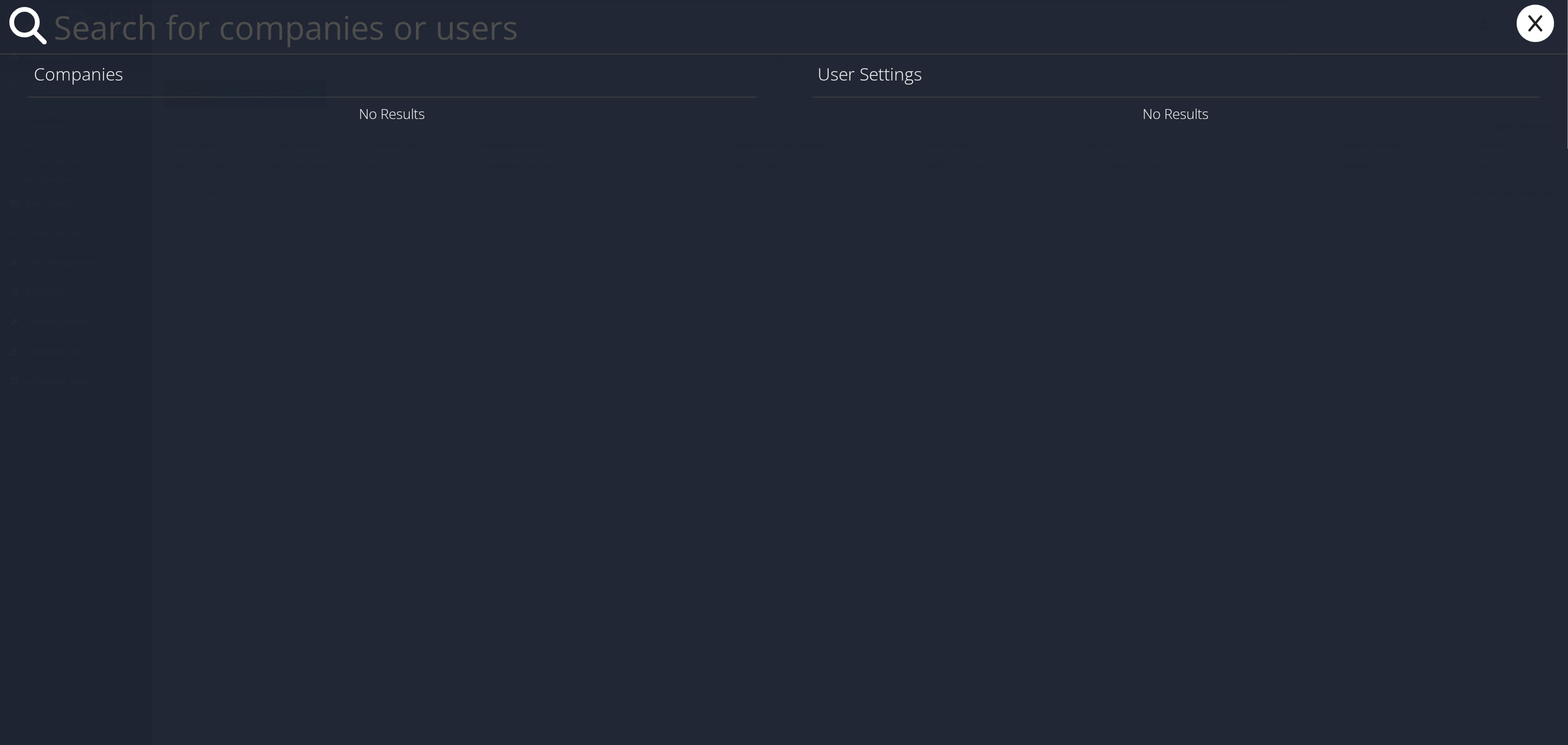
paste input "bsa4m@uvahealth.org"
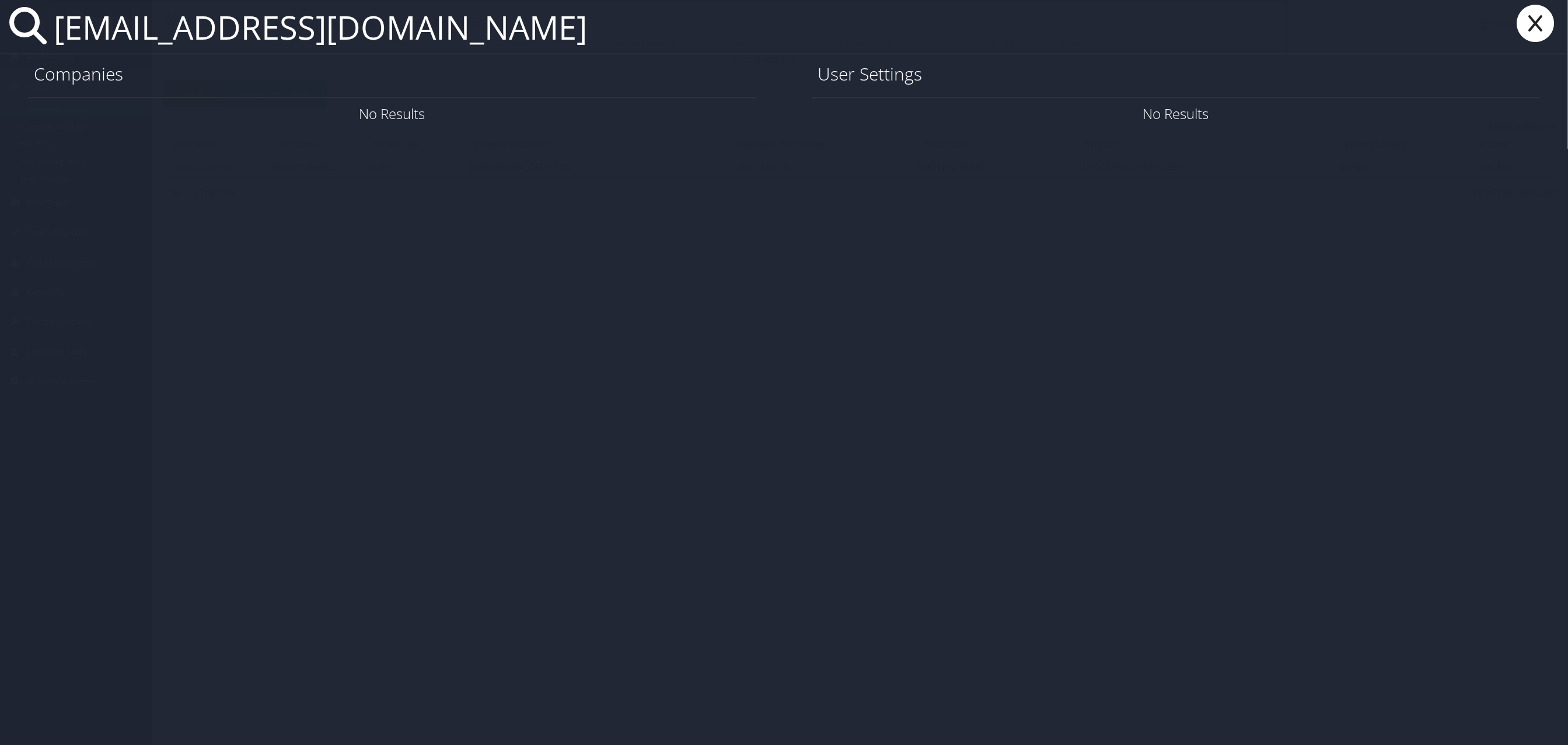
type input "bsa4m@uvahealth.org"
drag, startPoint x: 1531, startPoint y: 25, endPoint x: 1511, endPoint y: 44, distance: 27.6
click at [1531, 25] on icon at bounding box center [1536, 23] width 47 height 38
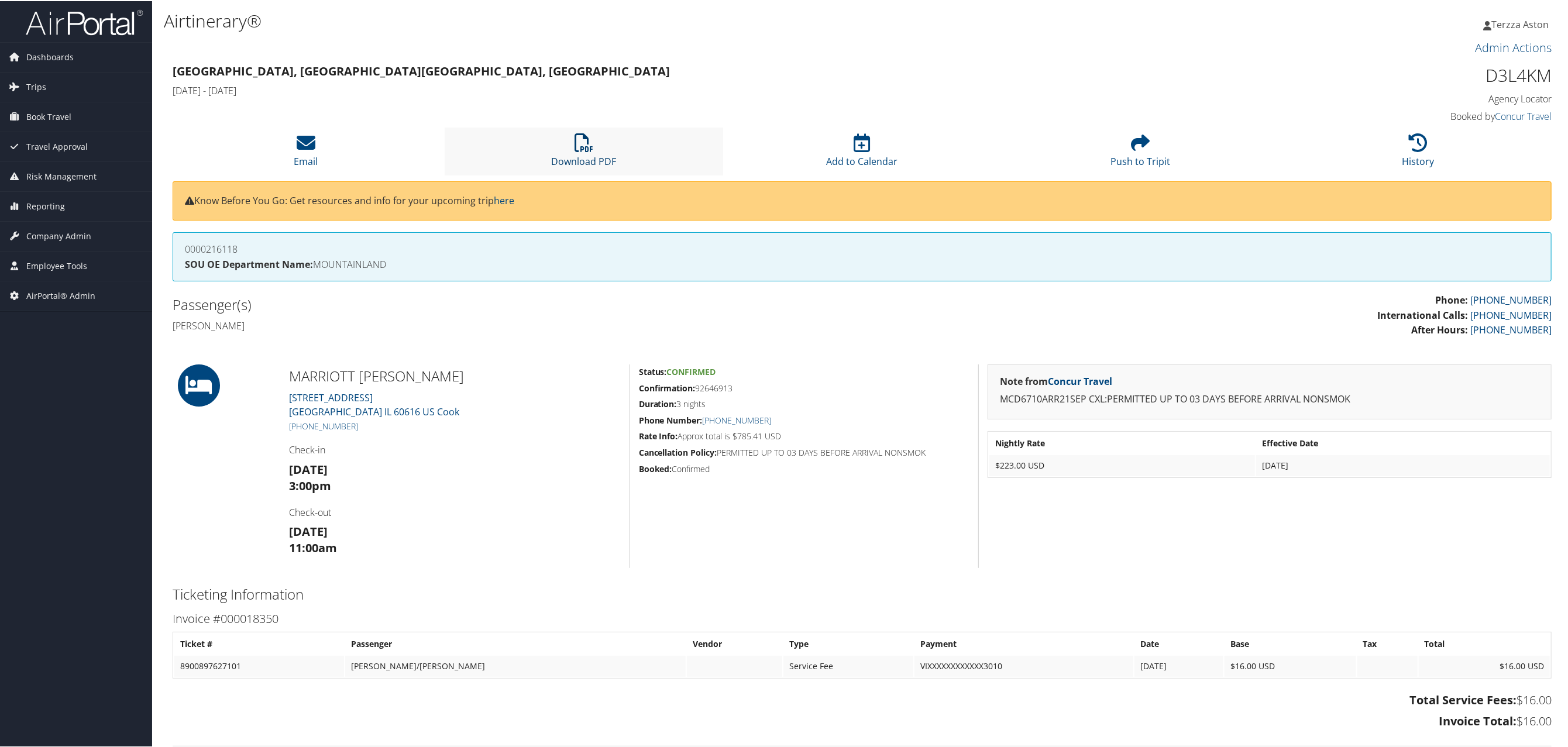
click at [578, 140] on icon at bounding box center [584, 141] width 19 height 19
click at [590, 140] on icon at bounding box center [584, 141] width 19 height 19
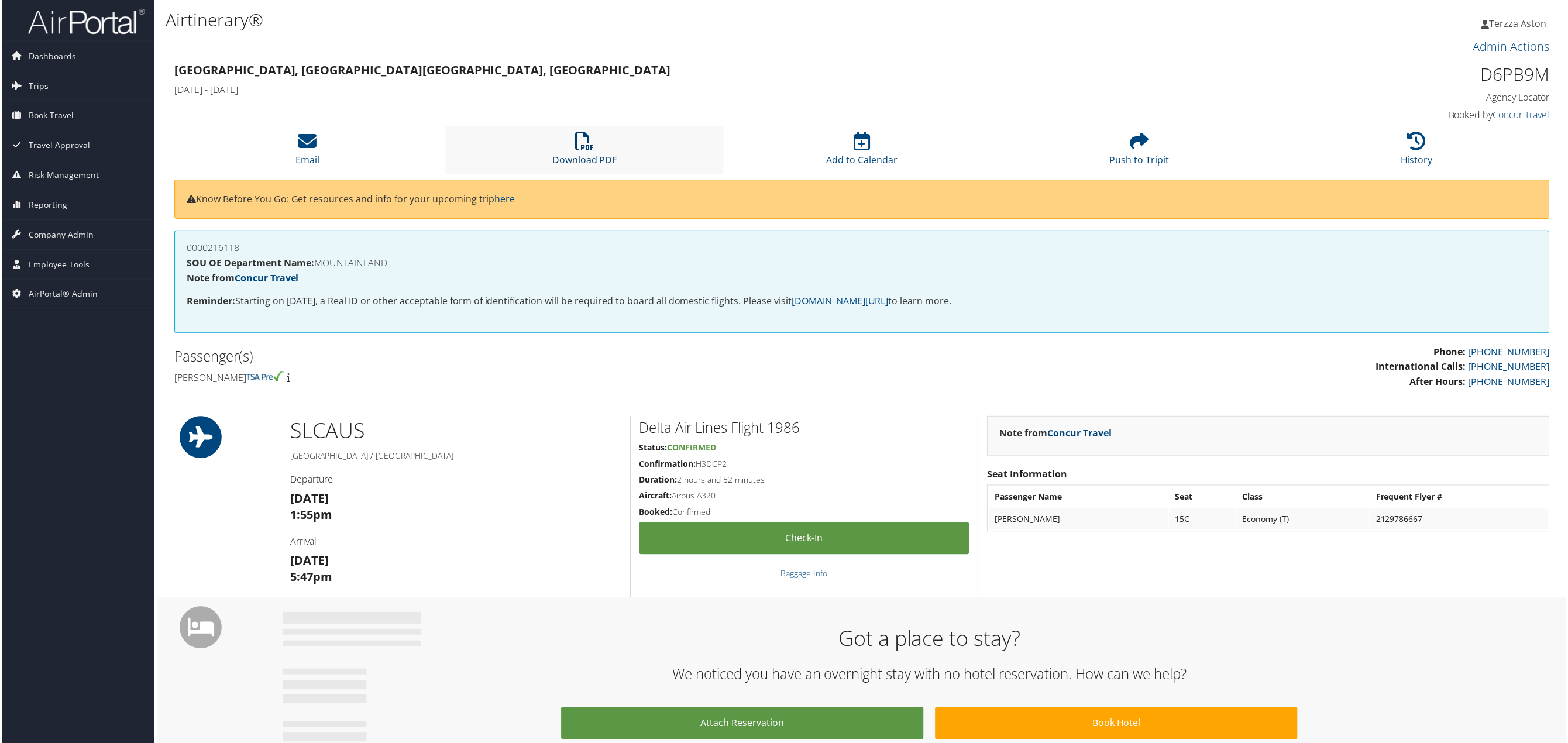
click at [585, 144] on icon at bounding box center [584, 141] width 19 height 19
